Goal: Information Seeking & Learning: Learn about a topic

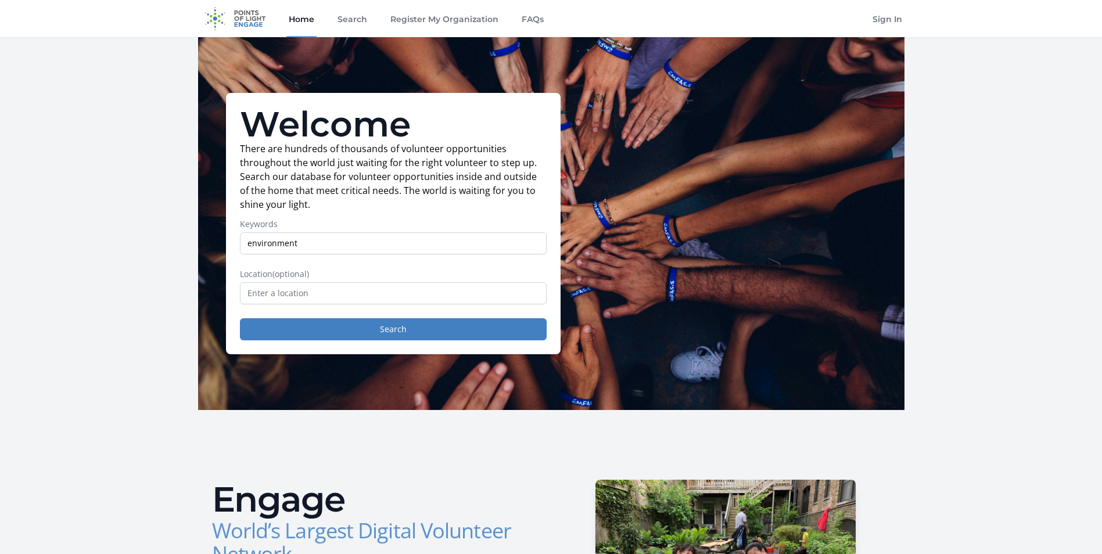
type input "environment"
click at [300, 293] on input "text" at bounding box center [393, 293] width 307 height 22
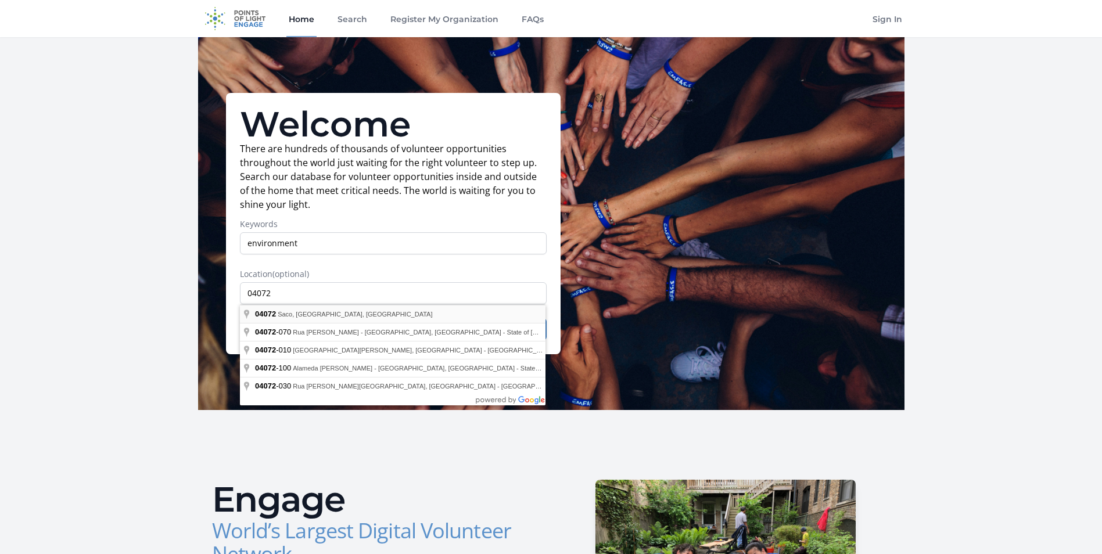
type input "Saco, ME 04072, USA"
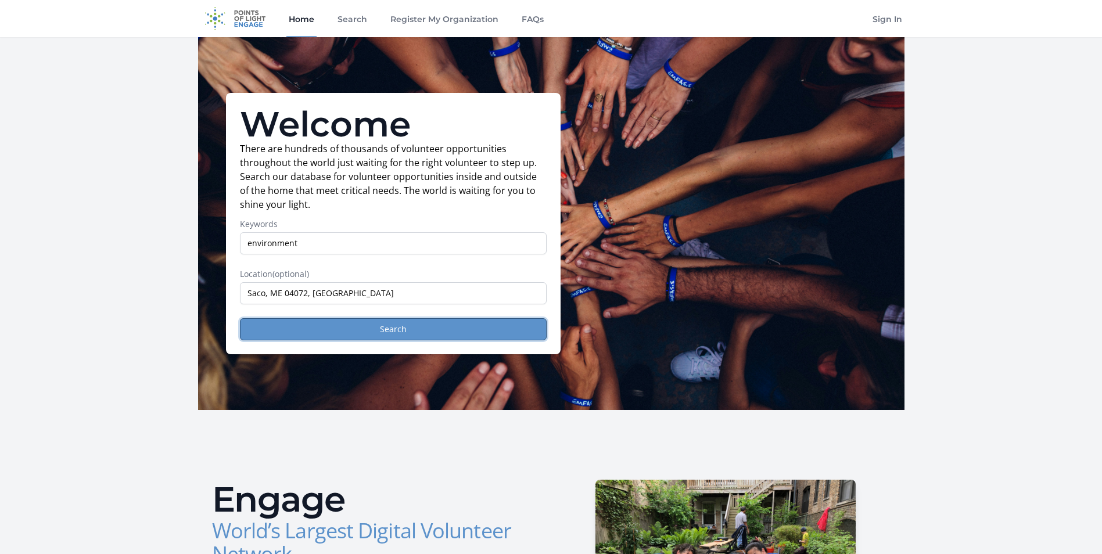
click at [382, 328] on button "Search" at bounding box center [393, 329] width 307 height 22
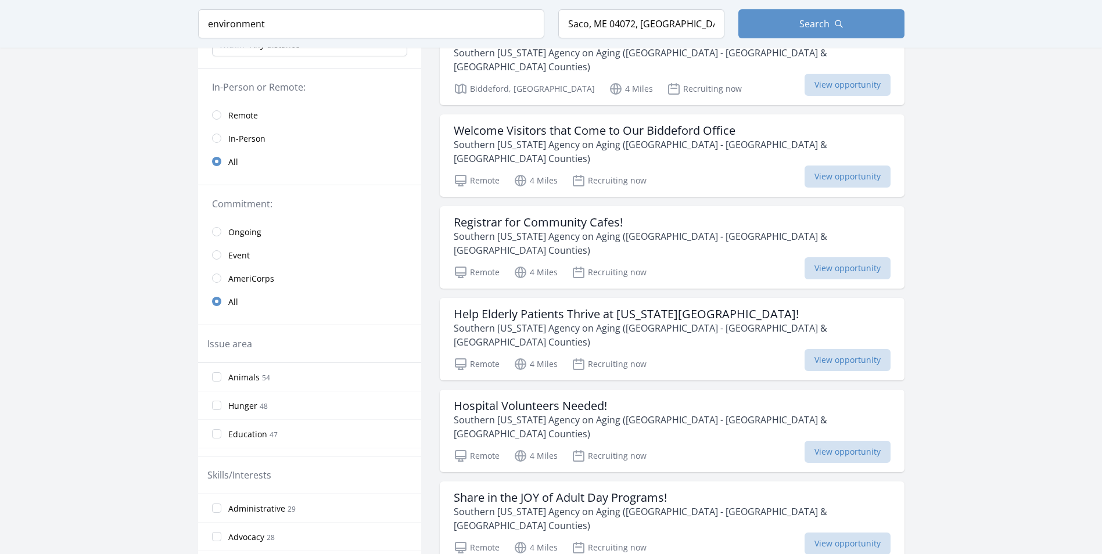
scroll to position [174, 0]
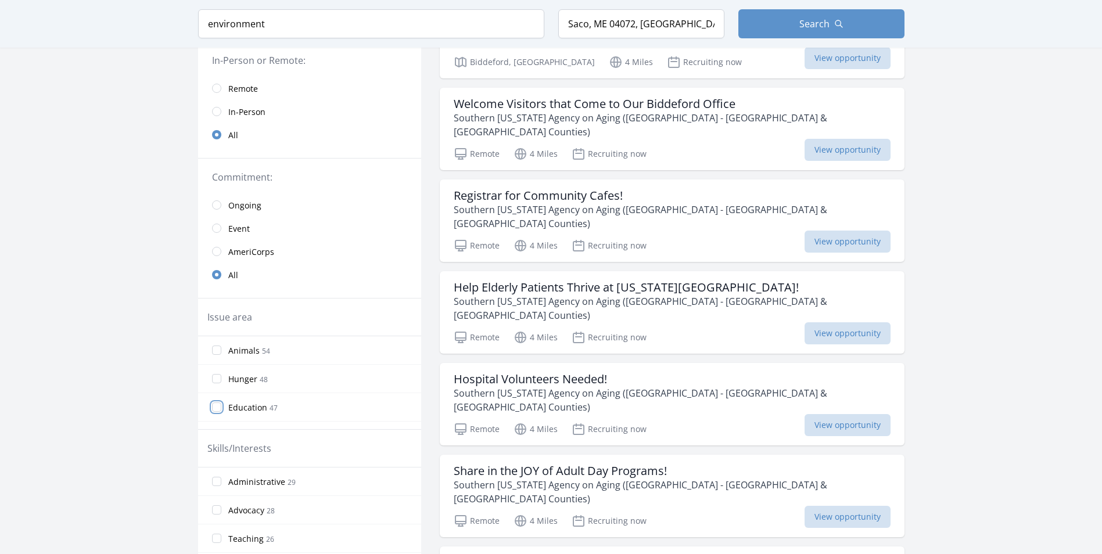
click at [217, 408] on input "Education 47" at bounding box center [216, 407] width 9 height 9
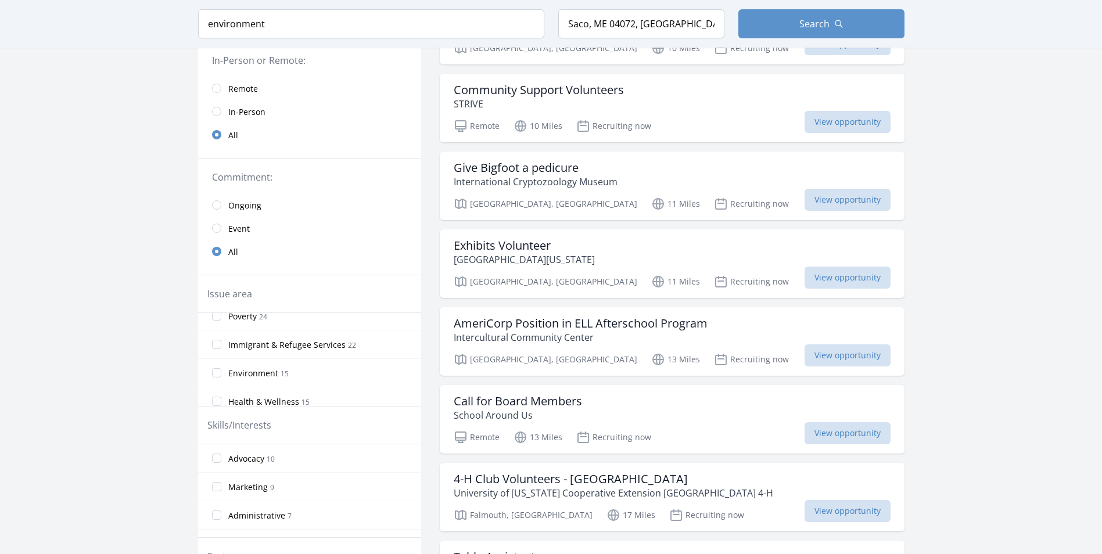
scroll to position [221, 0]
click at [217, 364] on input "Environment 15" at bounding box center [216, 362] width 9 height 9
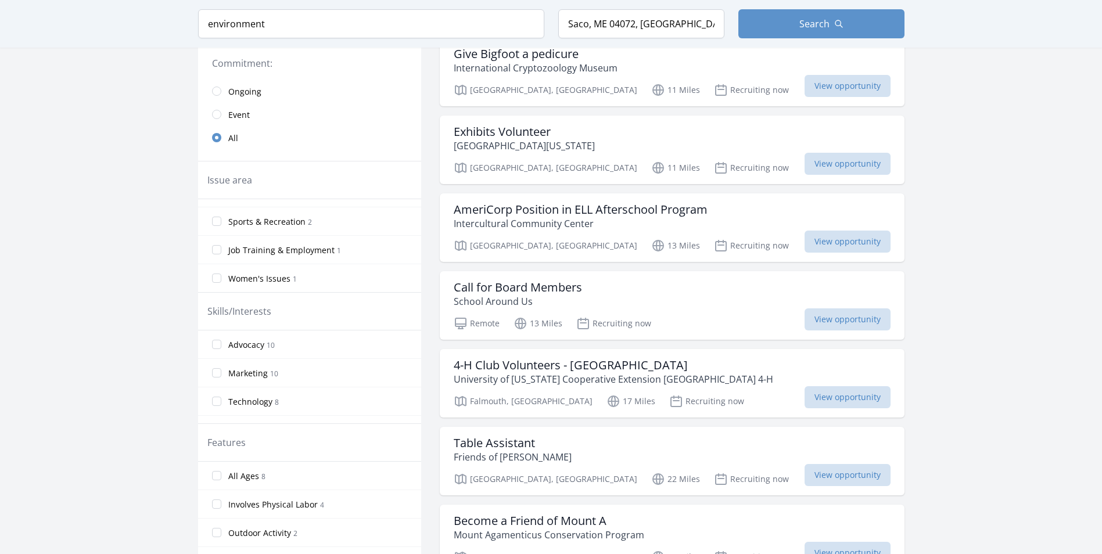
scroll to position [291, 0]
click at [217, 344] on input "Advocacy 10" at bounding box center [216, 342] width 9 height 9
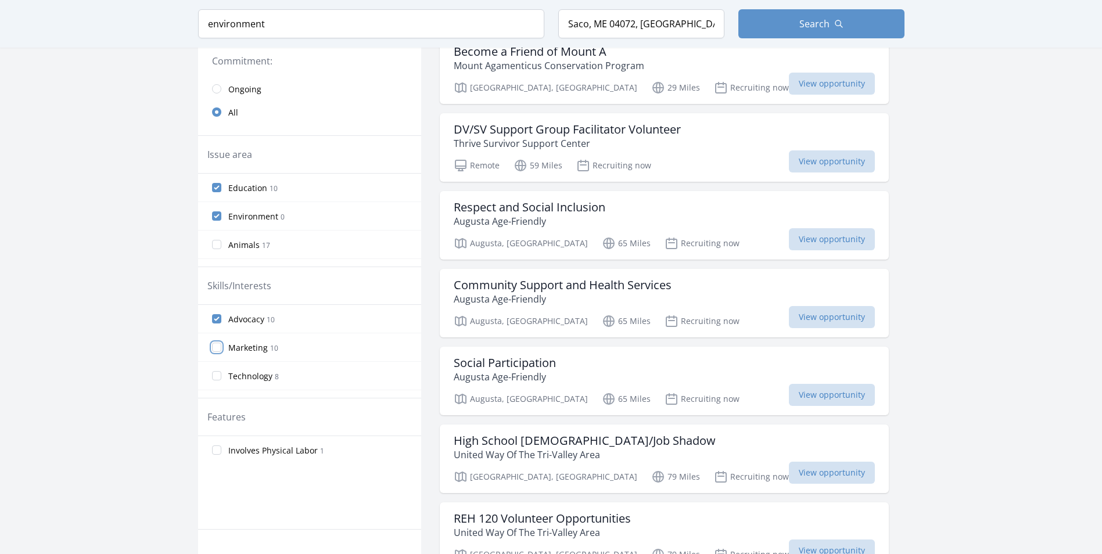
click at [216, 348] on input "Marketing 10" at bounding box center [216, 347] width 9 height 9
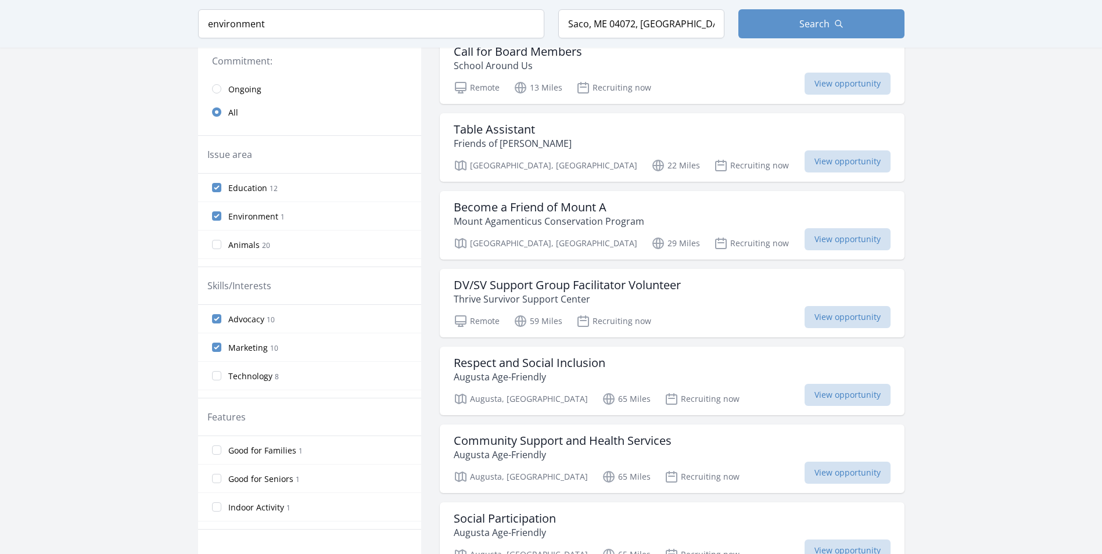
scroll to position [81, 0]
click at [220, 379] on input "Leadership 7" at bounding box center [216, 379] width 9 height 9
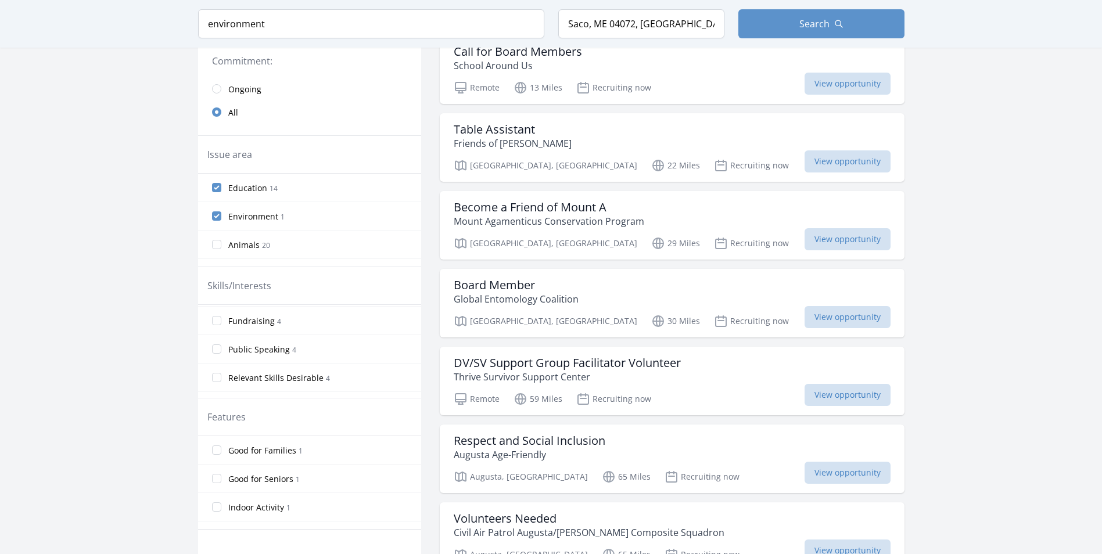
scroll to position [256, 0]
click at [213, 348] on input "Business Skills 3" at bounding box center [216, 347] width 9 height 9
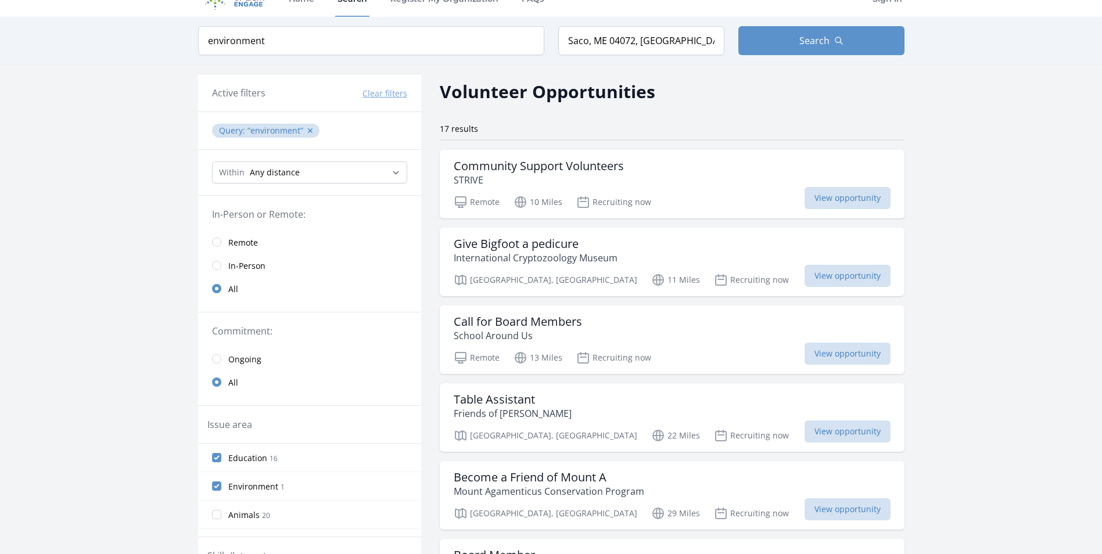
scroll to position [0, 0]
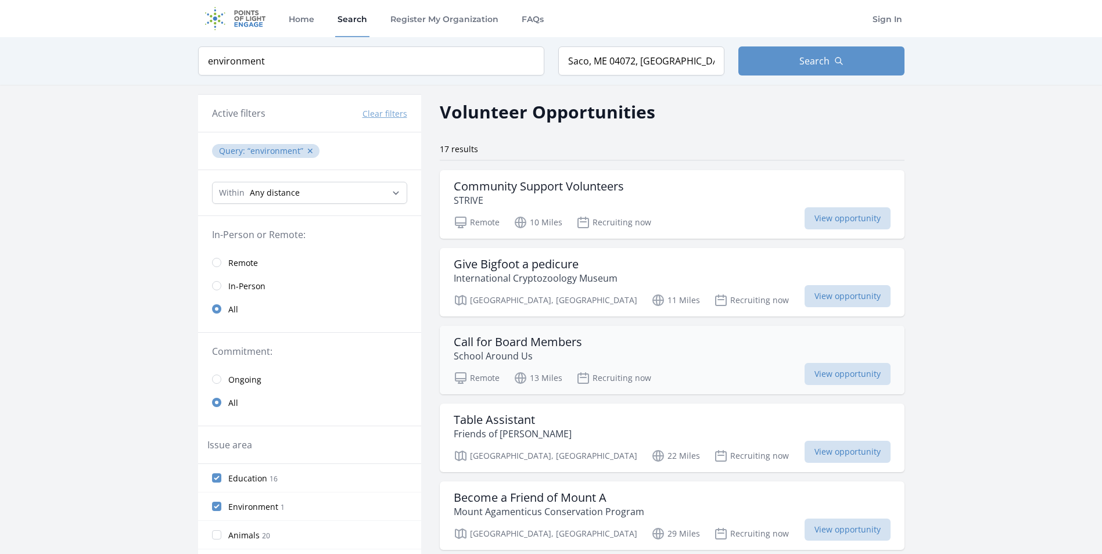
click at [552, 339] on h3 "Call for Board Members" at bounding box center [518, 342] width 128 height 14
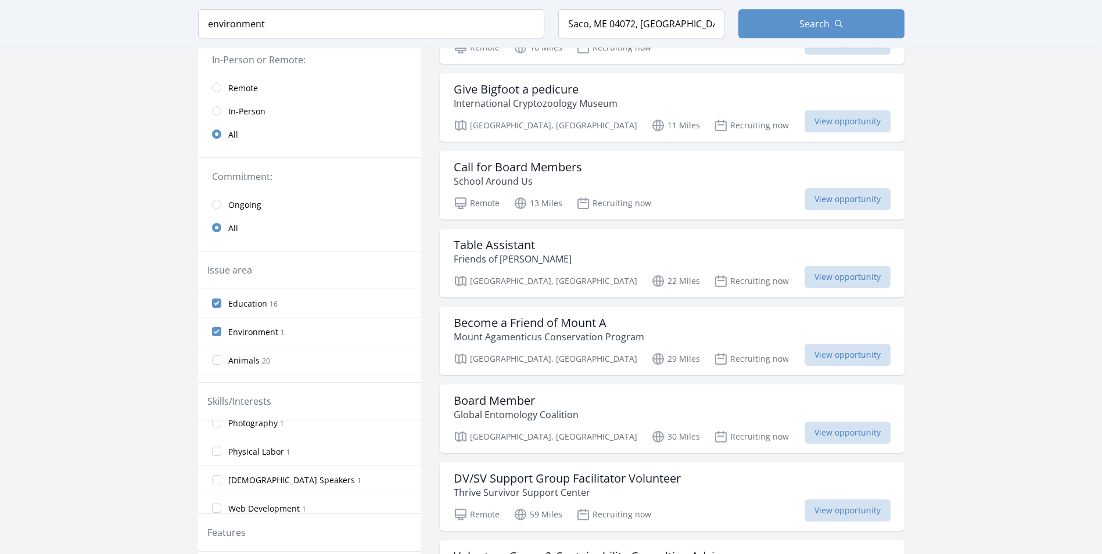
scroll to position [174, 0]
click at [213, 359] on input "Animals 20" at bounding box center [216, 360] width 9 height 9
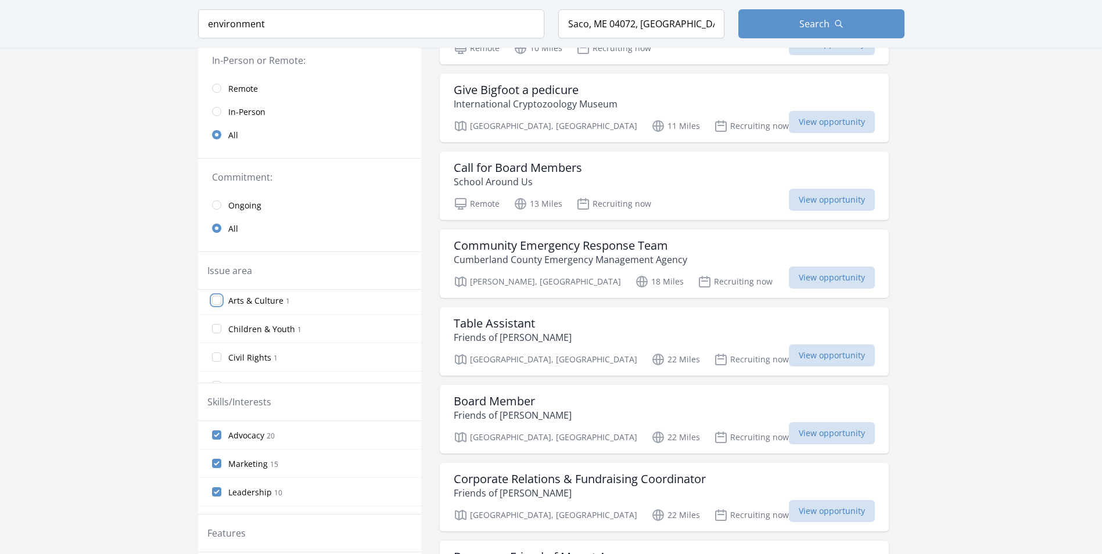
click at [214, 300] on input "Arts & Culture 1" at bounding box center [216, 300] width 9 height 9
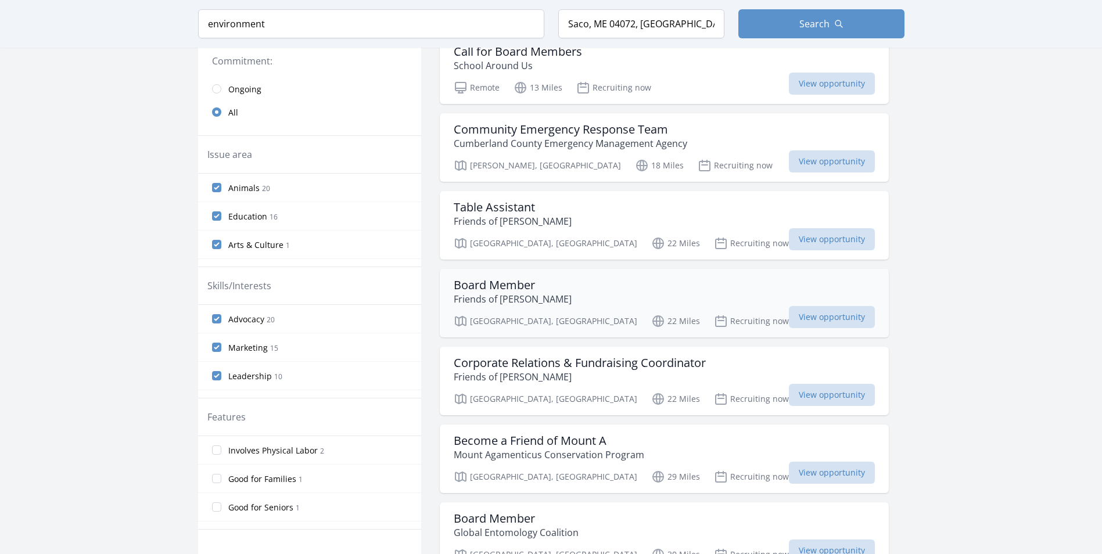
click at [514, 285] on h3 "Board Member" at bounding box center [513, 285] width 118 height 14
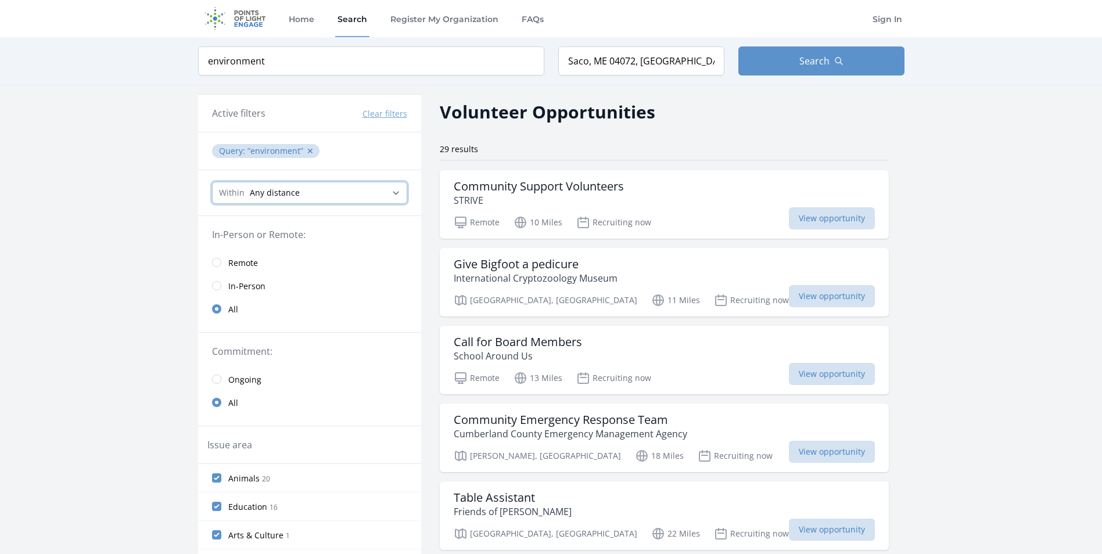
click at [399, 193] on select "Any distance , 5 Miles , 20 Miles , 50 Miles , 100 Miles" at bounding box center [309, 193] width 195 height 22
select select "32186"
click at [212, 182] on select "Any distance , 5 Miles , 20 Miles , 50 Miles , 100 Miles" at bounding box center [309, 193] width 195 height 22
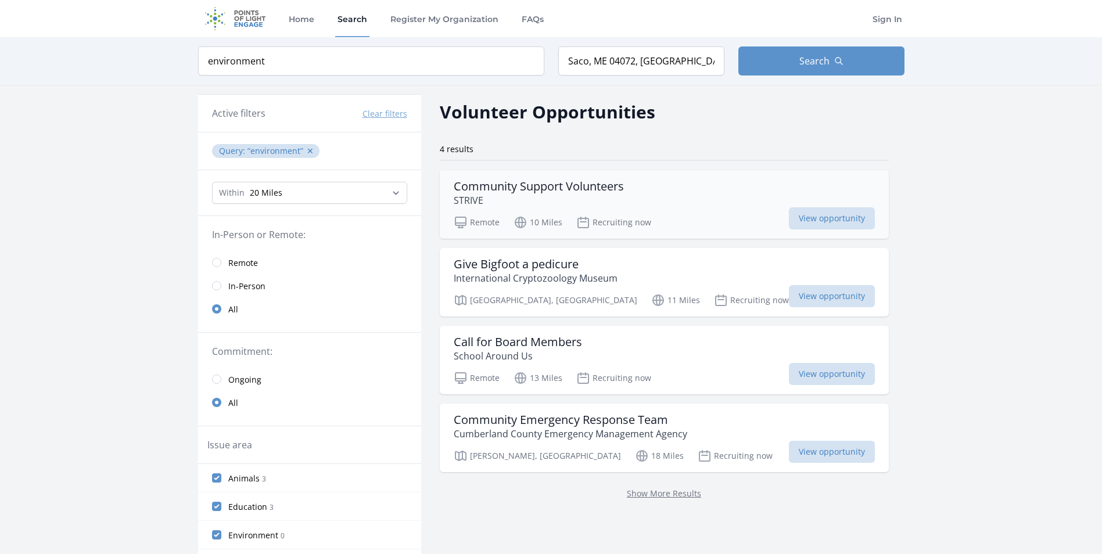
click at [561, 186] on h3 "Community Support Volunteers" at bounding box center [539, 187] width 170 height 14
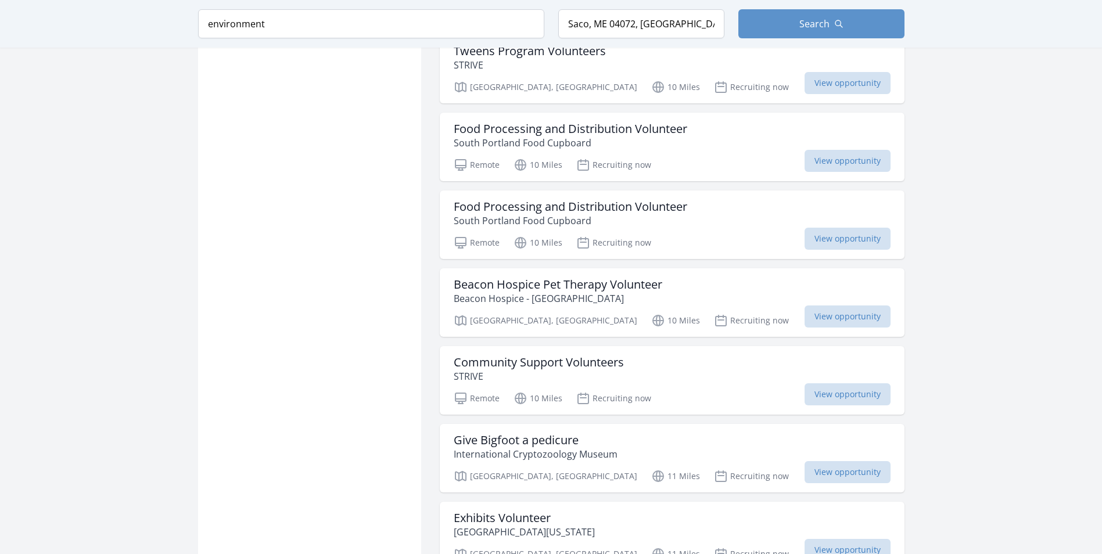
scroll to position [1337, 0]
